Goal: Task Accomplishment & Management: Manage account settings

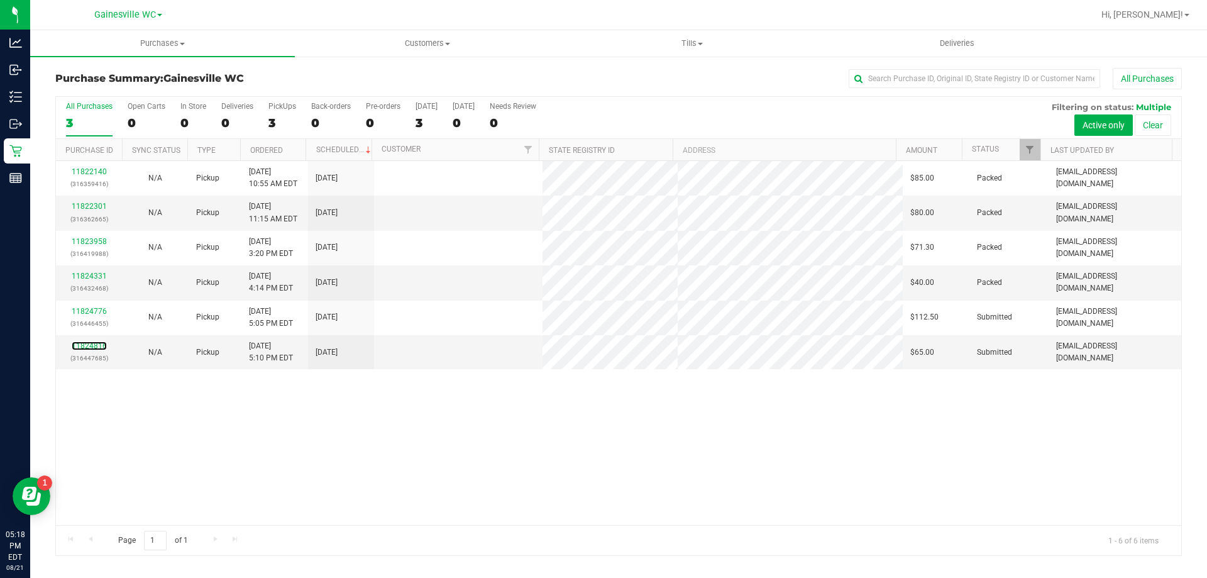
click at [90, 346] on link "11824816" at bounding box center [89, 345] width 35 height 9
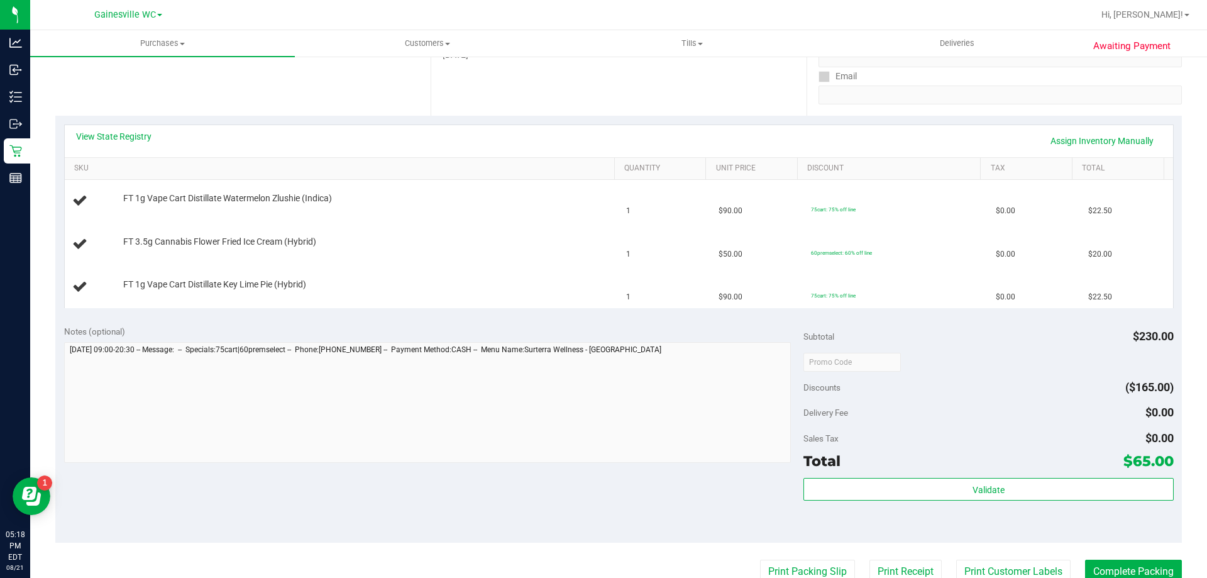
scroll to position [251, 0]
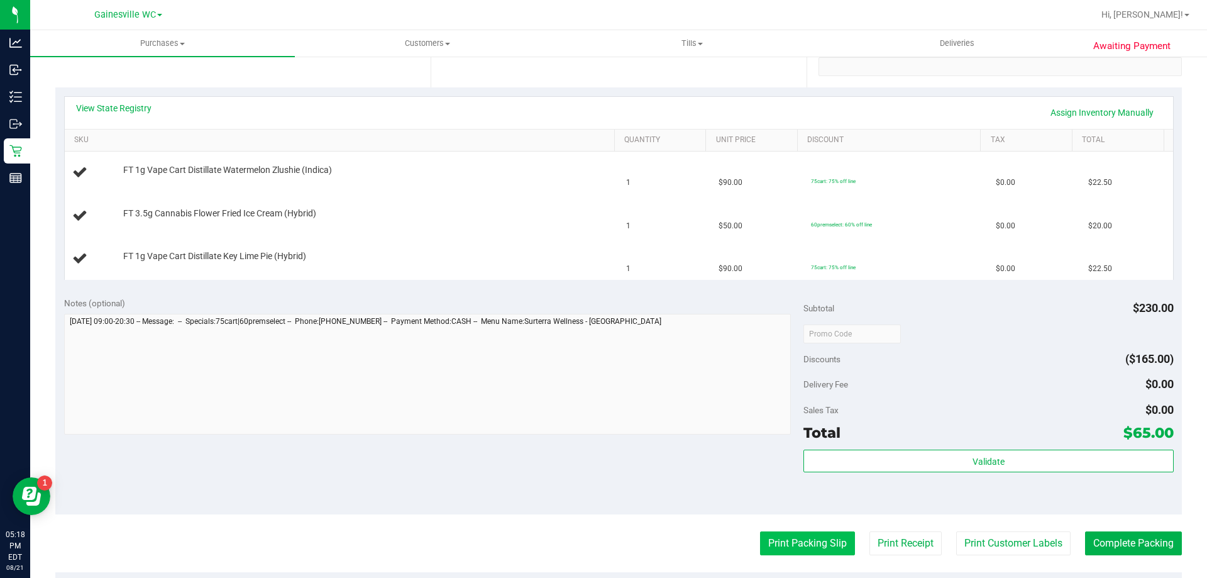
click at [767, 538] on button "Print Packing Slip" at bounding box center [807, 543] width 95 height 24
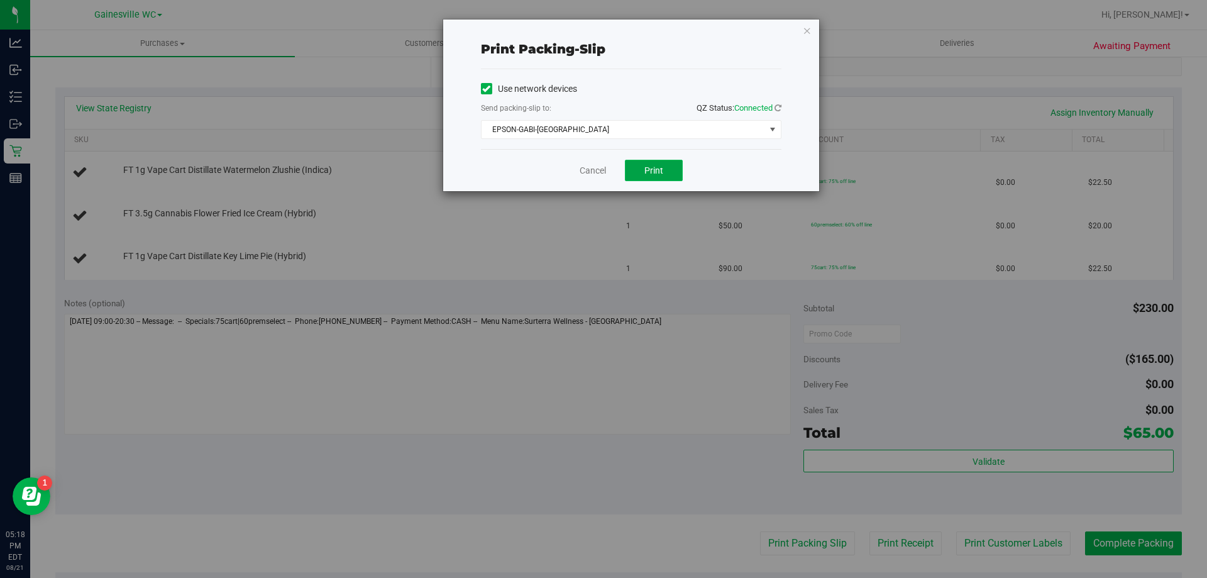
click at [659, 174] on span "Print" at bounding box center [653, 170] width 19 height 10
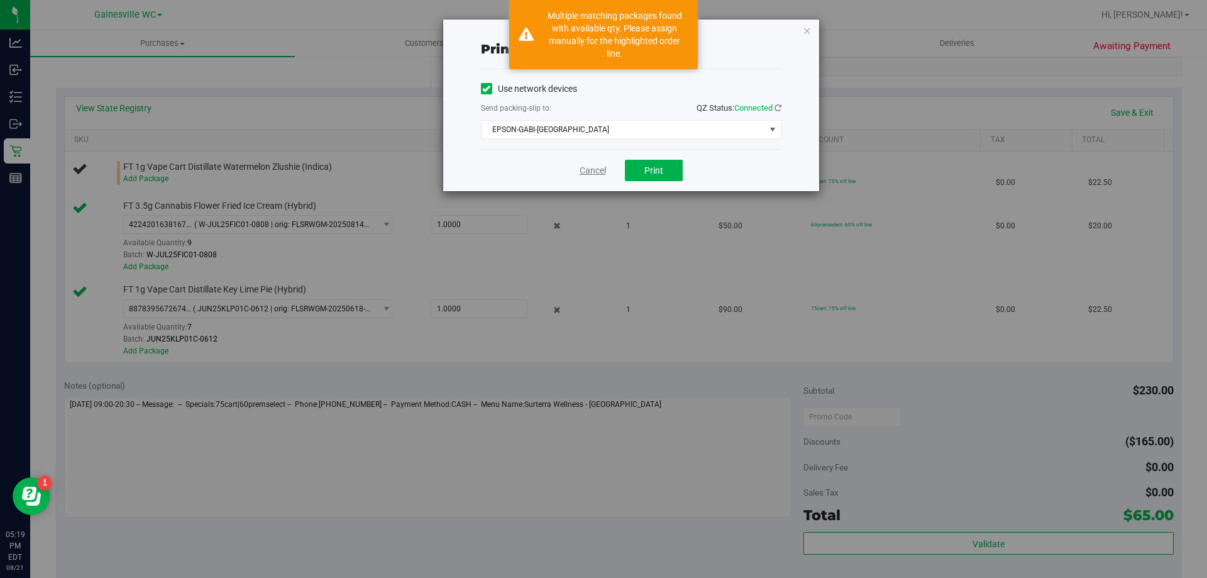
click at [585, 169] on link "Cancel" at bounding box center [593, 170] width 26 height 13
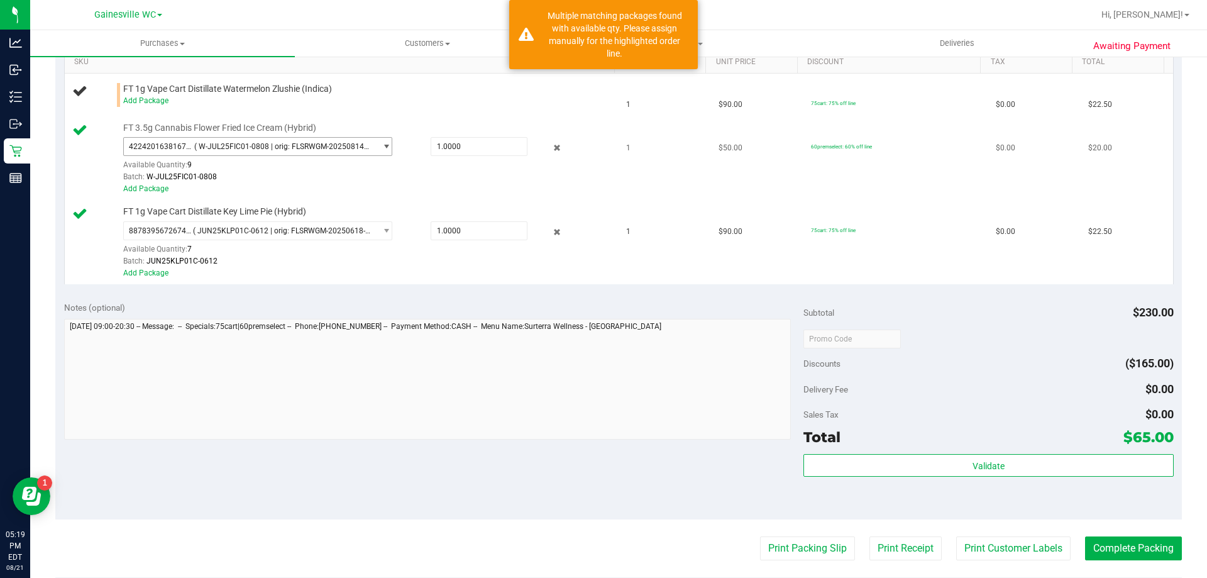
scroll to position [322, 0]
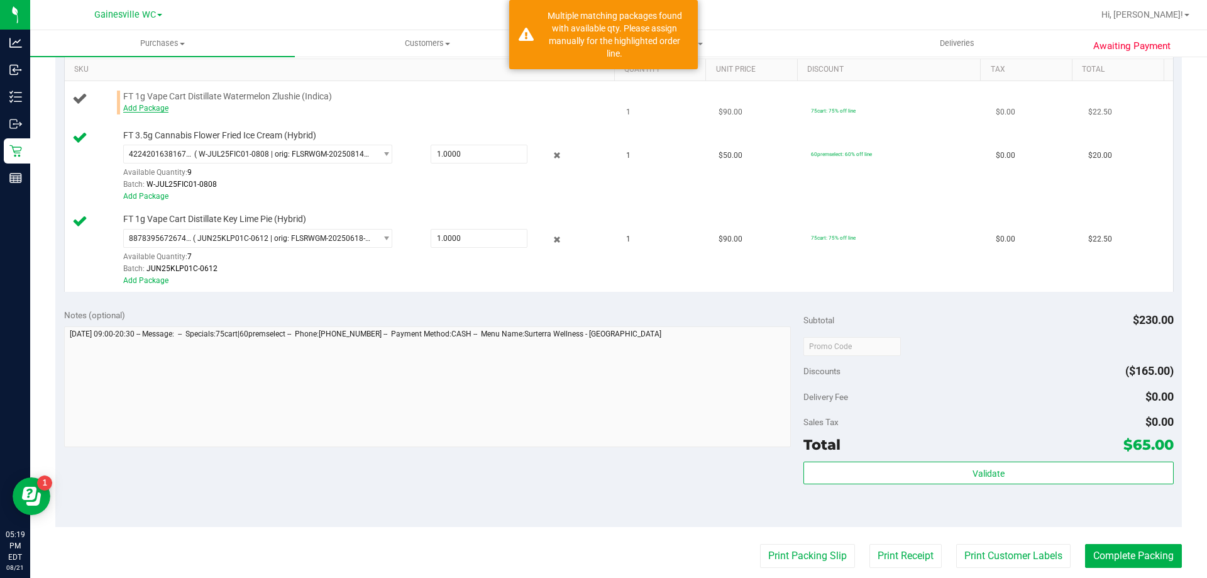
click at [140, 108] on link "Add Package" at bounding box center [145, 108] width 45 height 9
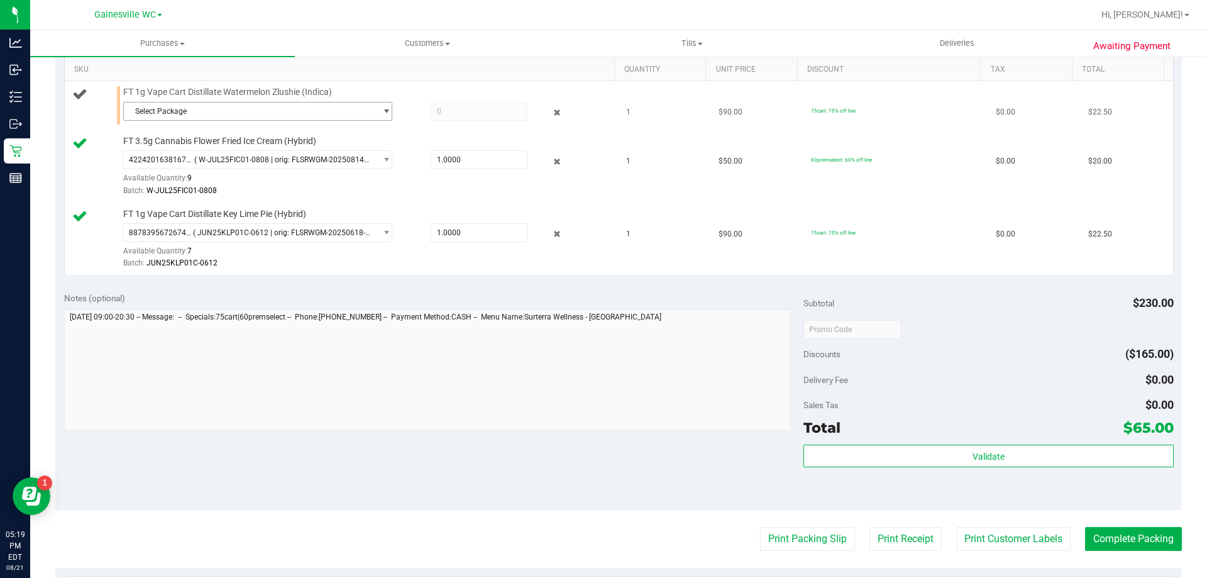
click at [197, 109] on span "Select Package" at bounding box center [250, 111] width 252 height 18
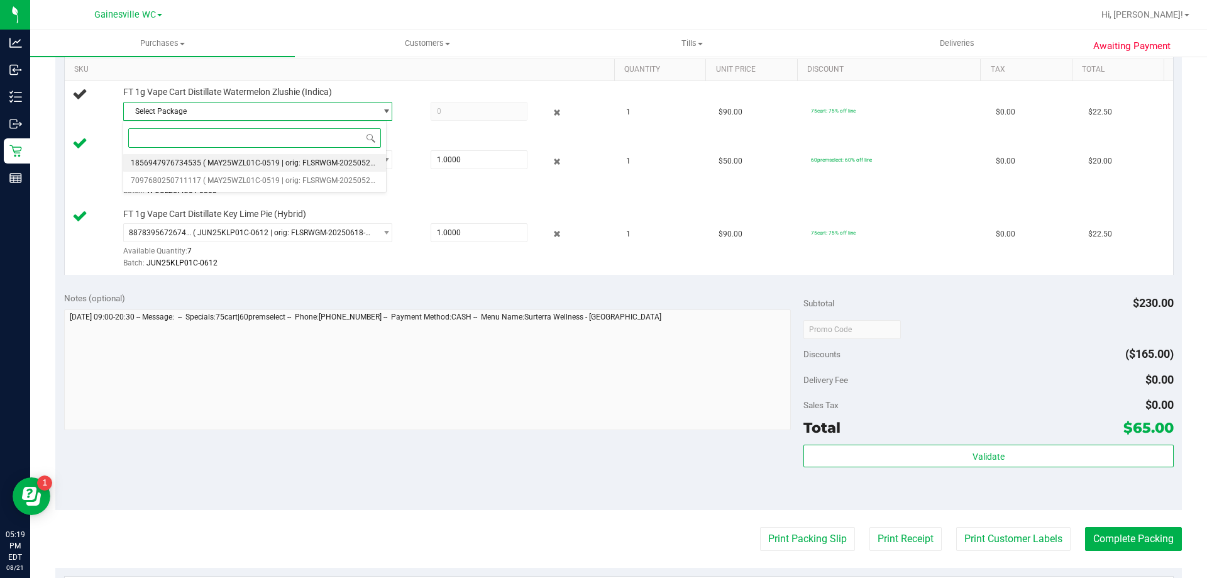
click at [218, 161] on span "( MAY25WZL01C-0519 | orig: FLSRWGM-20250527-2424 )" at bounding box center [301, 162] width 196 height 9
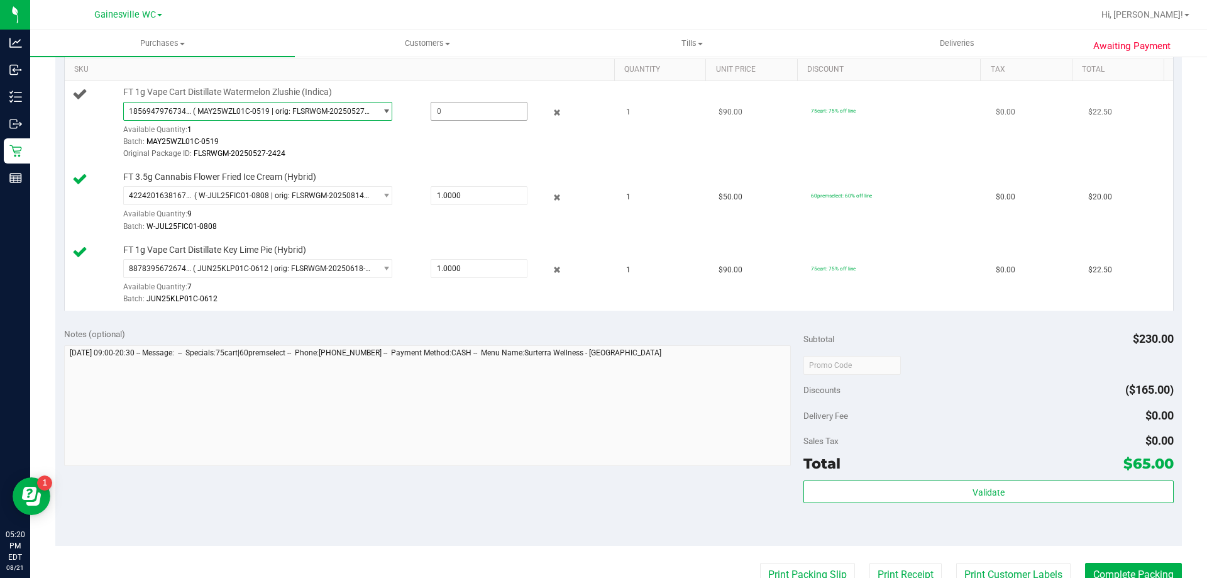
click at [440, 113] on span at bounding box center [479, 111] width 97 height 19
type input "1"
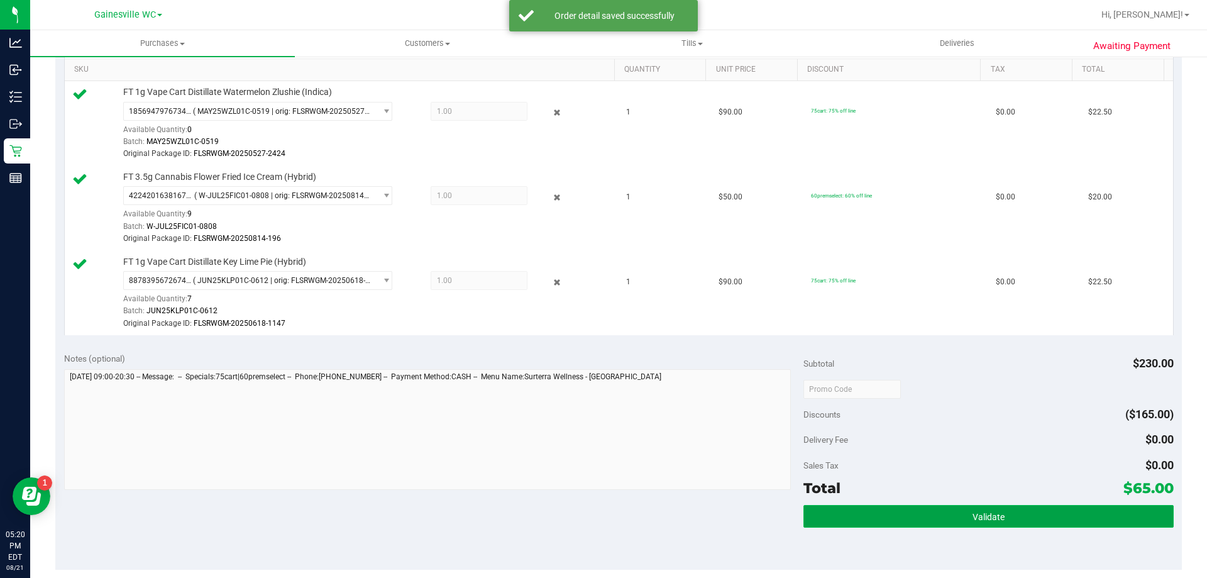
click at [1015, 507] on button "Validate" at bounding box center [988, 516] width 370 height 23
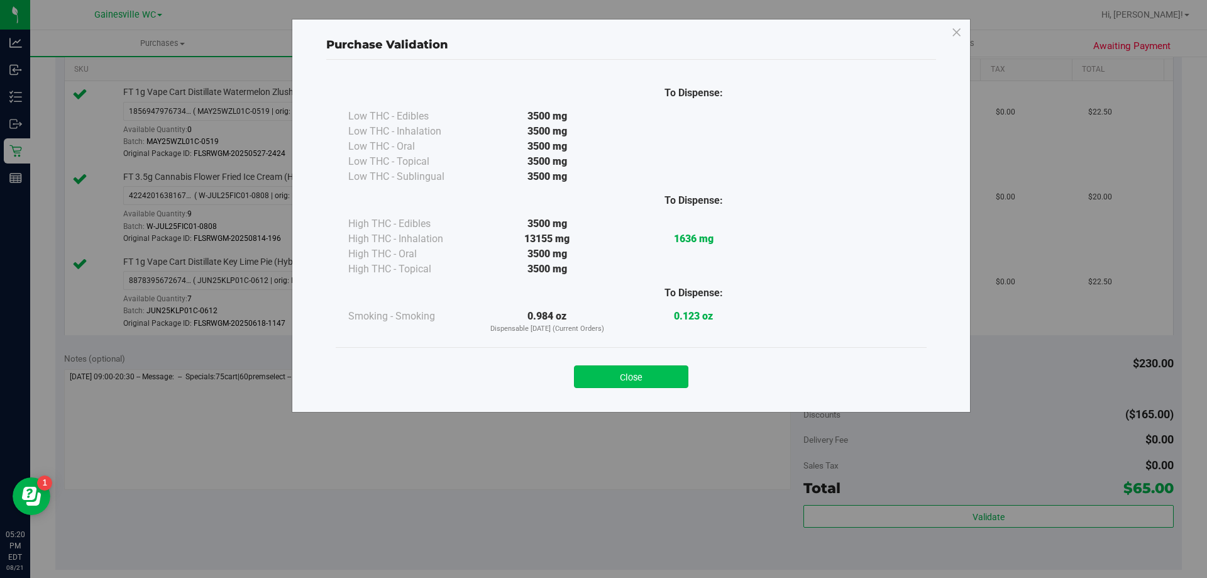
click at [647, 379] on button "Close" at bounding box center [631, 376] width 114 height 23
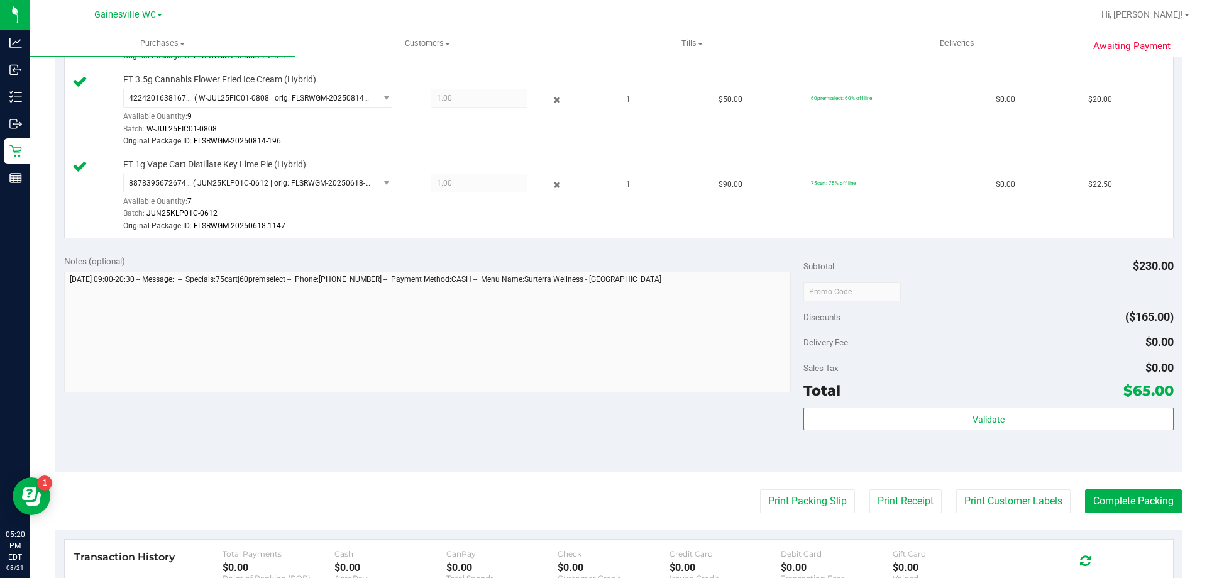
scroll to position [510, 0]
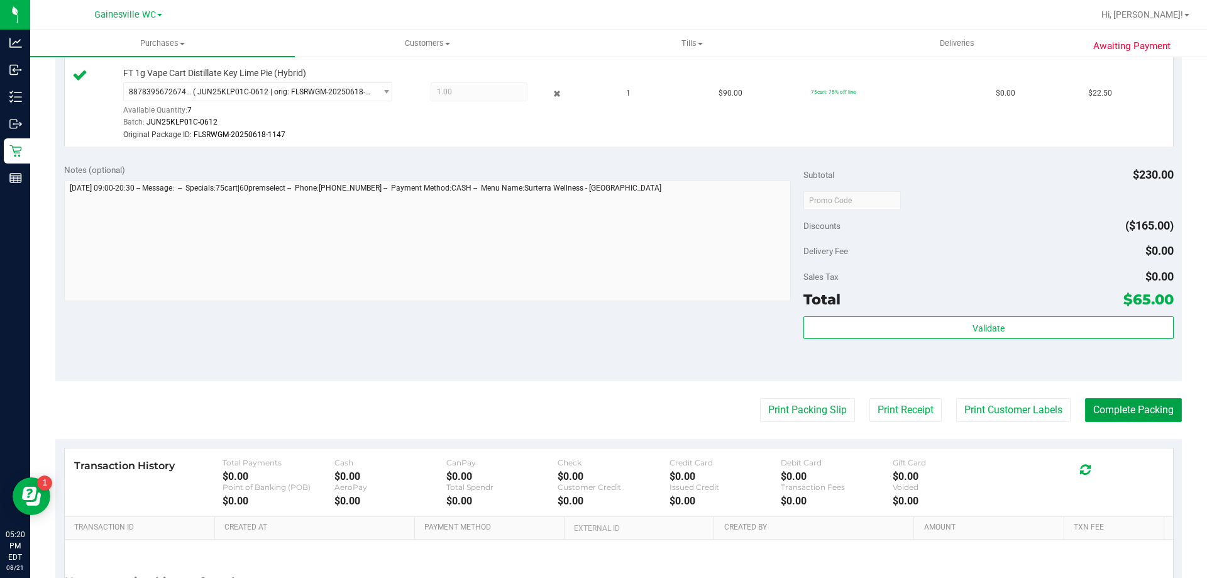
click at [1110, 417] on button "Complete Packing" at bounding box center [1133, 410] width 97 height 24
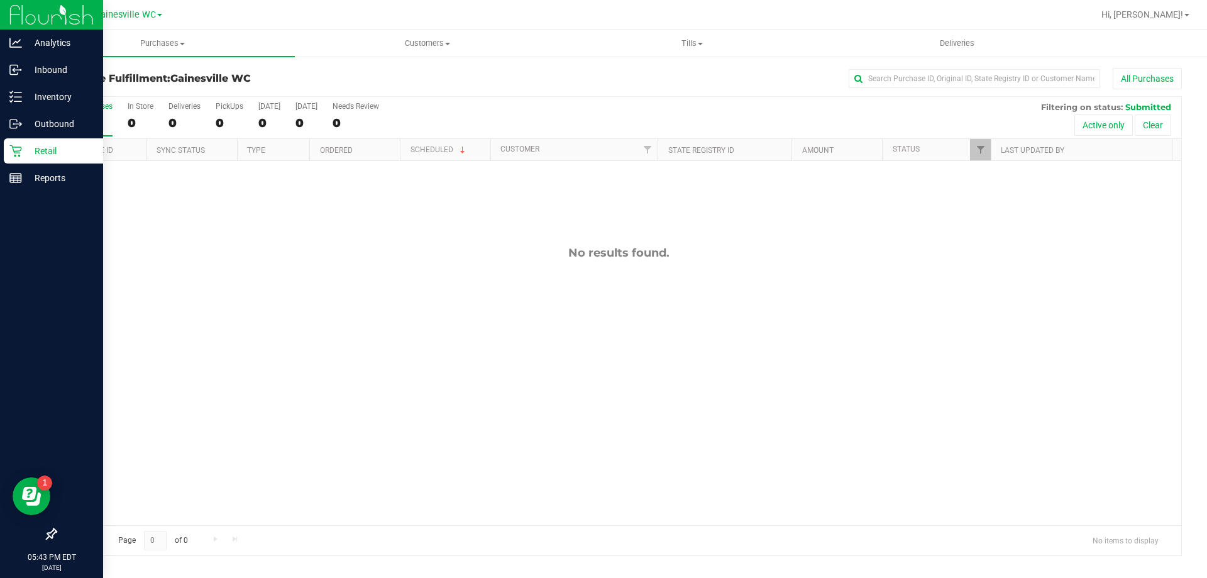
click at [11, 147] on icon at bounding box center [15, 151] width 13 height 13
